Goal: Navigation & Orientation: Find specific page/section

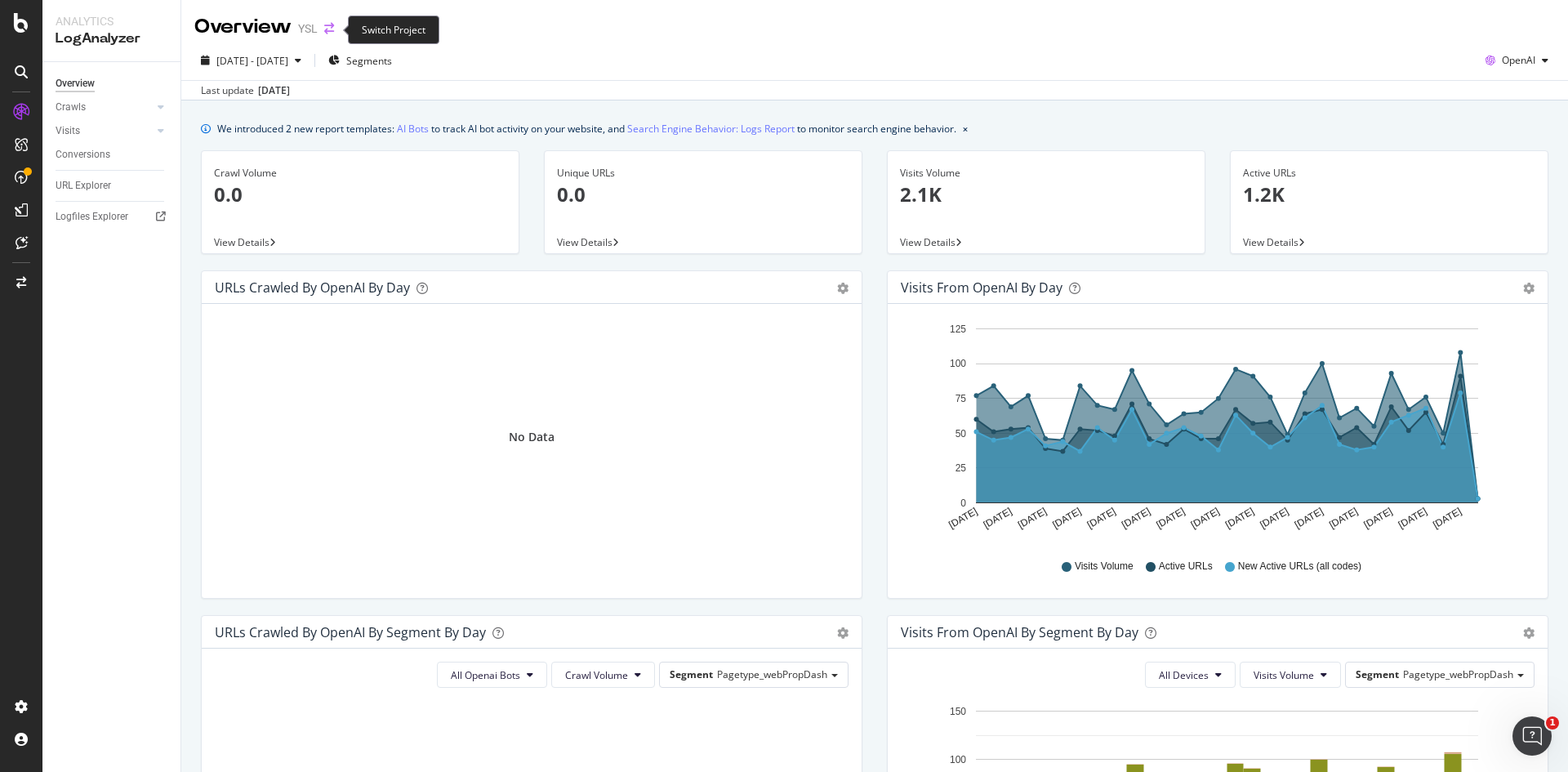
click at [328, 31] on icon "arrow-right-arrow-left" at bounding box center [328, 28] width 10 height 11
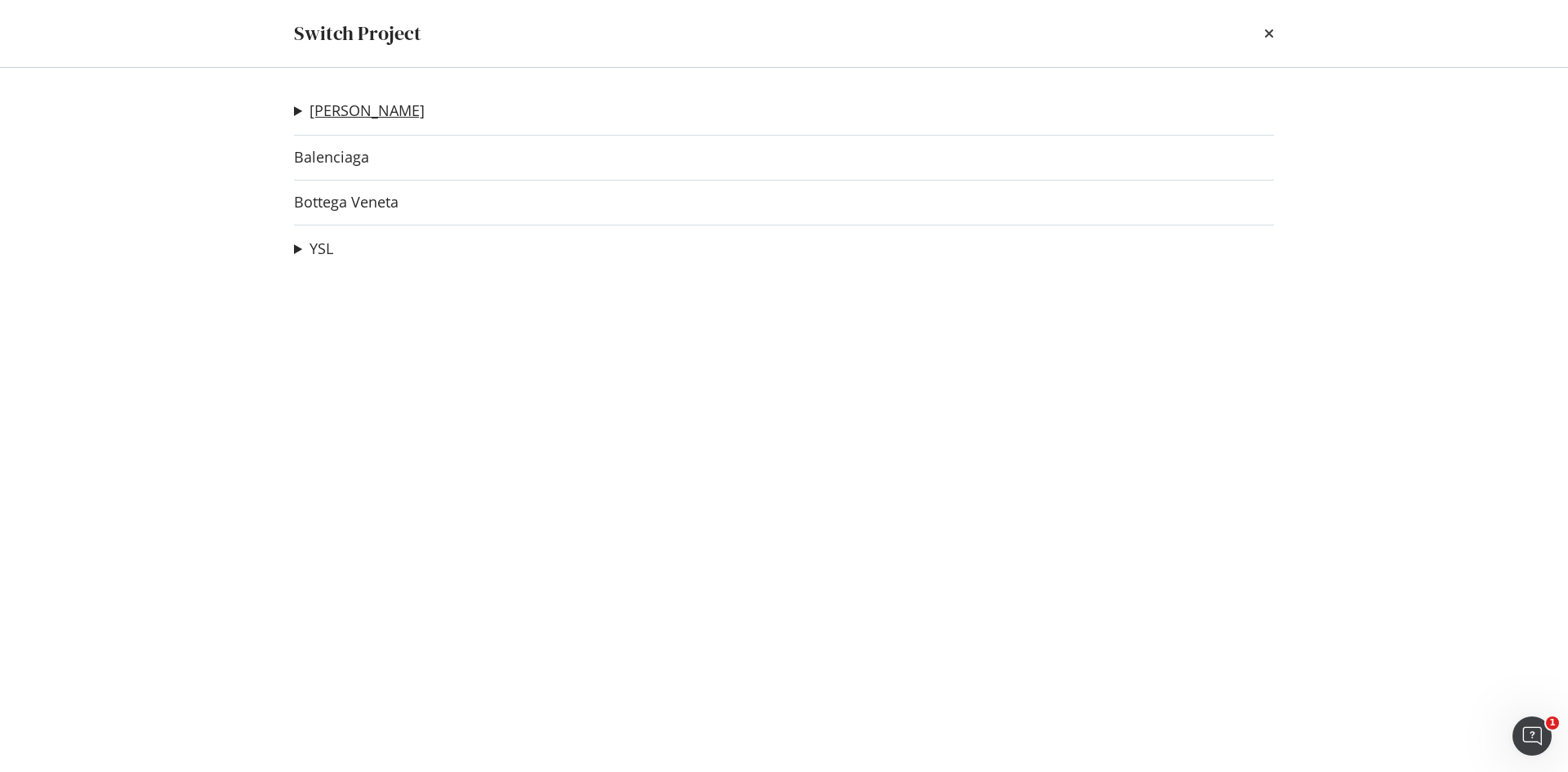
click at [363, 112] on link "[PERSON_NAME]" at bounding box center [368, 111] width 116 height 18
